Goal: Check status

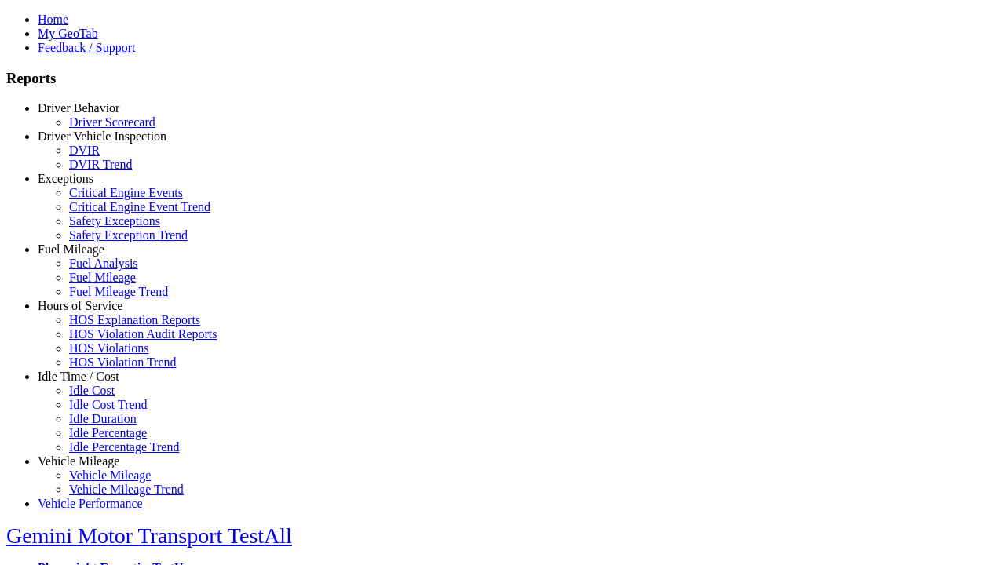
click at [90, 312] on link "Hours of Service" at bounding box center [80, 305] width 85 height 13
click at [102, 355] on link "HOS Violations" at bounding box center [108, 347] width 79 height 13
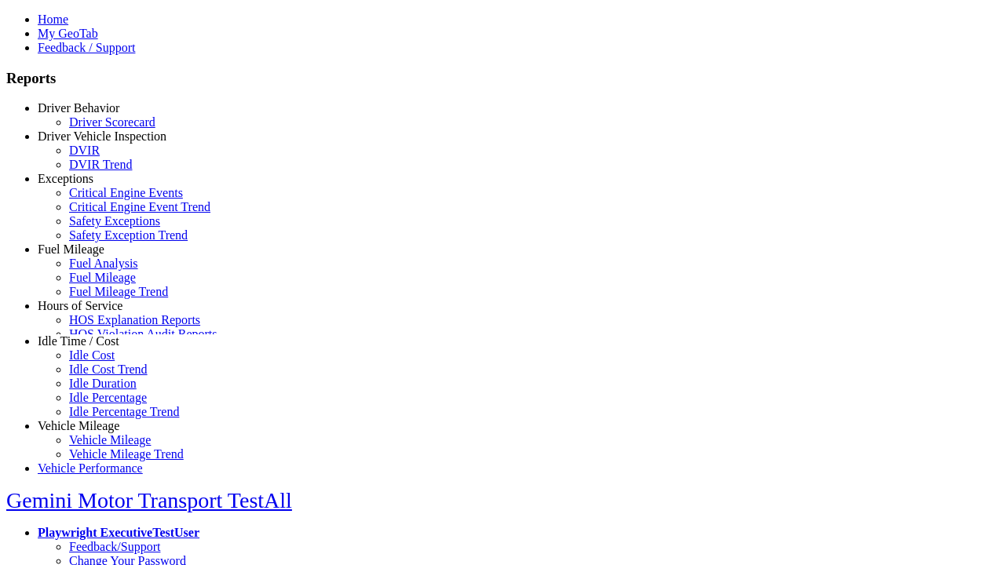
scroll to position [57, 0]
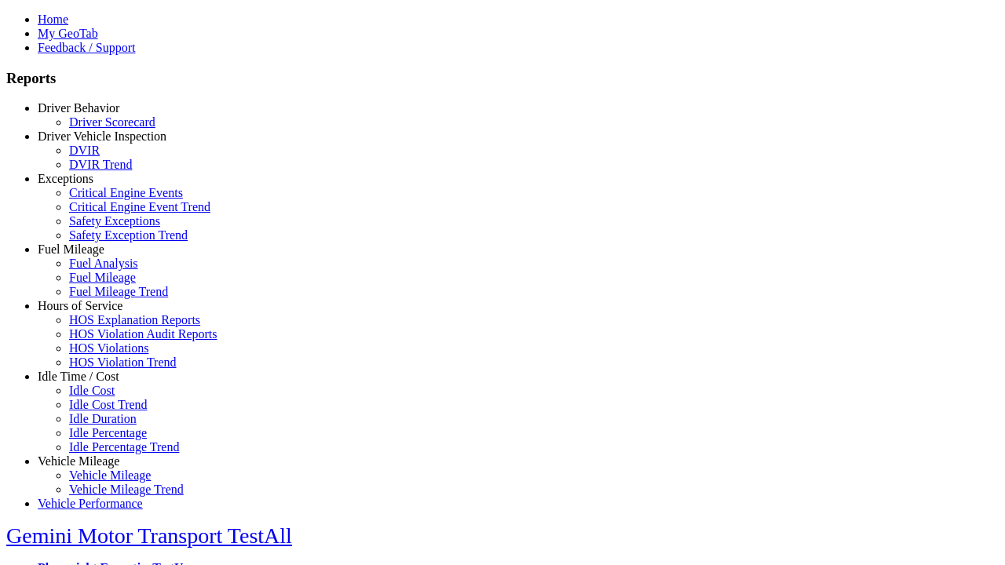
select select
